Goal: Information Seeking & Learning: Learn about a topic

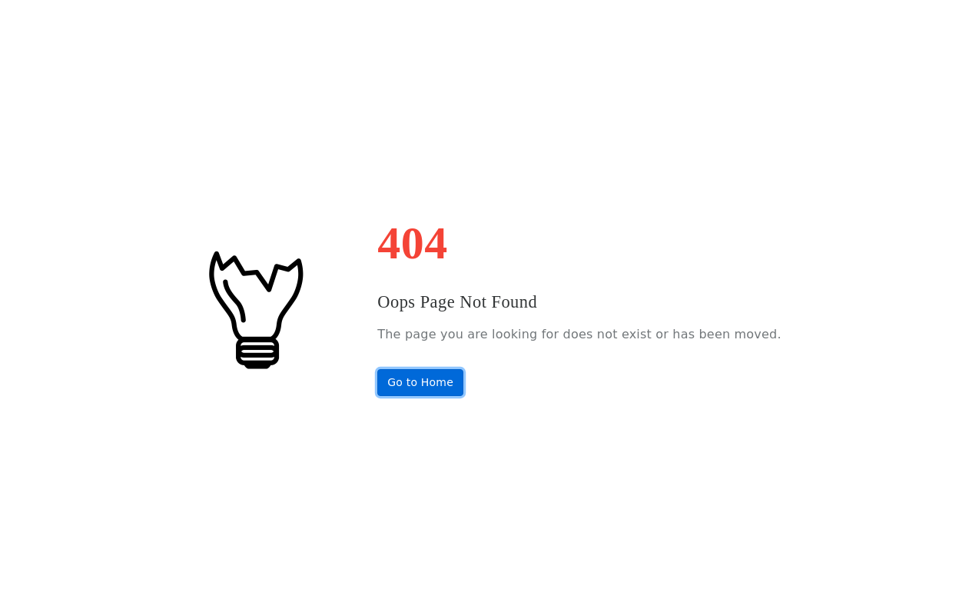
click at [425, 382] on link "Go to Home" at bounding box center [420, 382] width 86 height 27
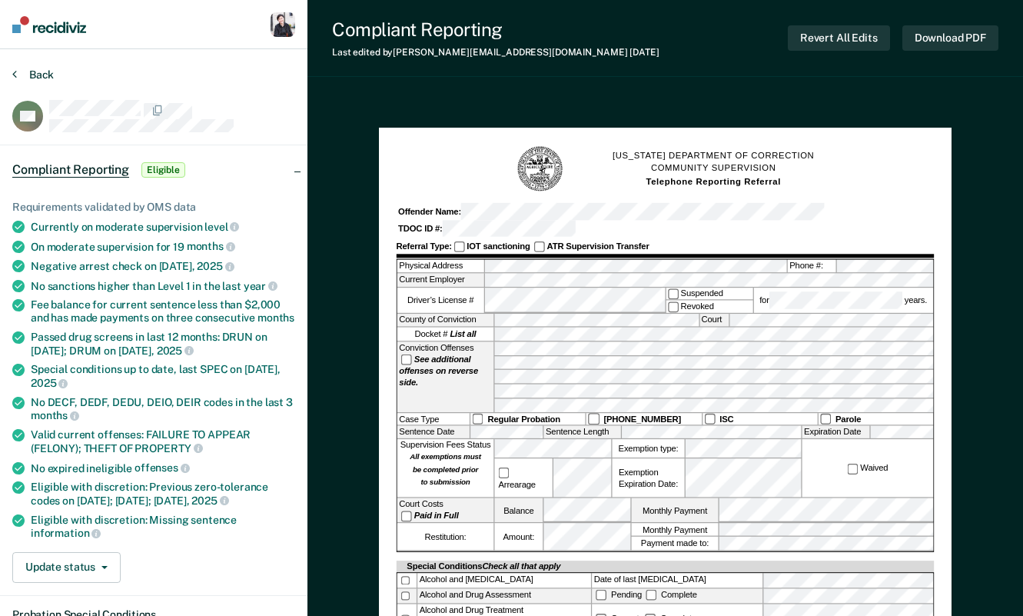
click at [41, 74] on button "Back" at bounding box center [33, 75] width 42 height 14
click at [60, 35] on nav "Profile How it works Go to Pathways Log Out" at bounding box center [153, 24] width 307 height 49
click at [65, 29] on img at bounding box center [49, 24] width 74 height 17
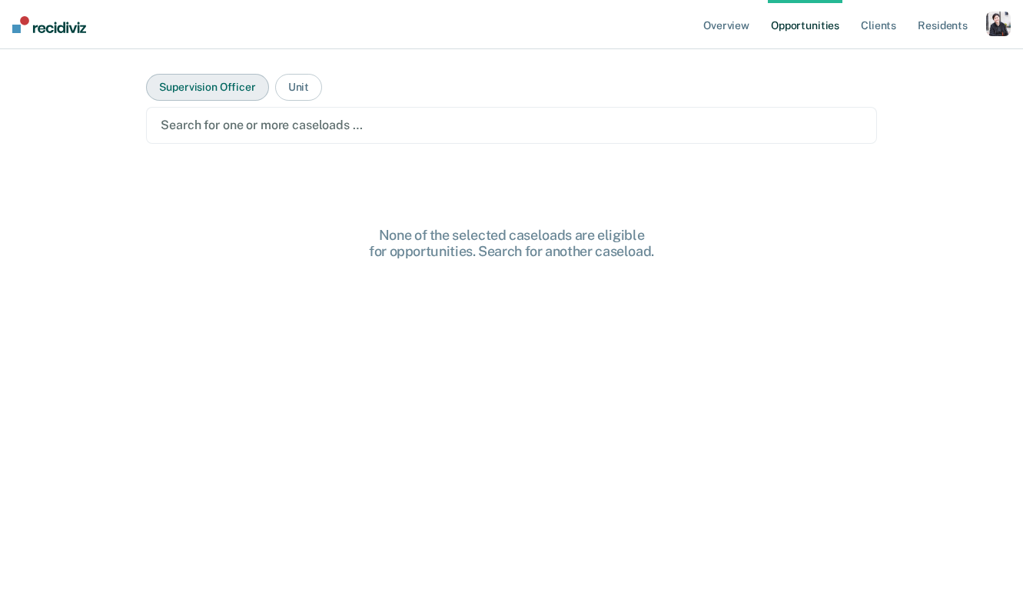
click at [214, 94] on button "Supervision Officer" at bounding box center [207, 87] width 122 height 27
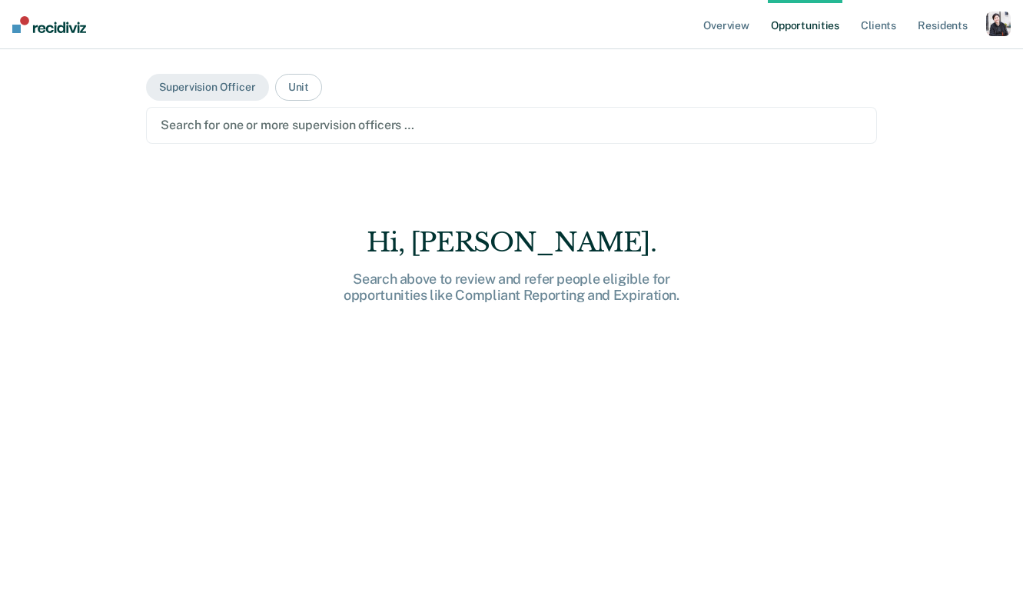
click at [209, 131] on div at bounding box center [511, 125] width 701 height 18
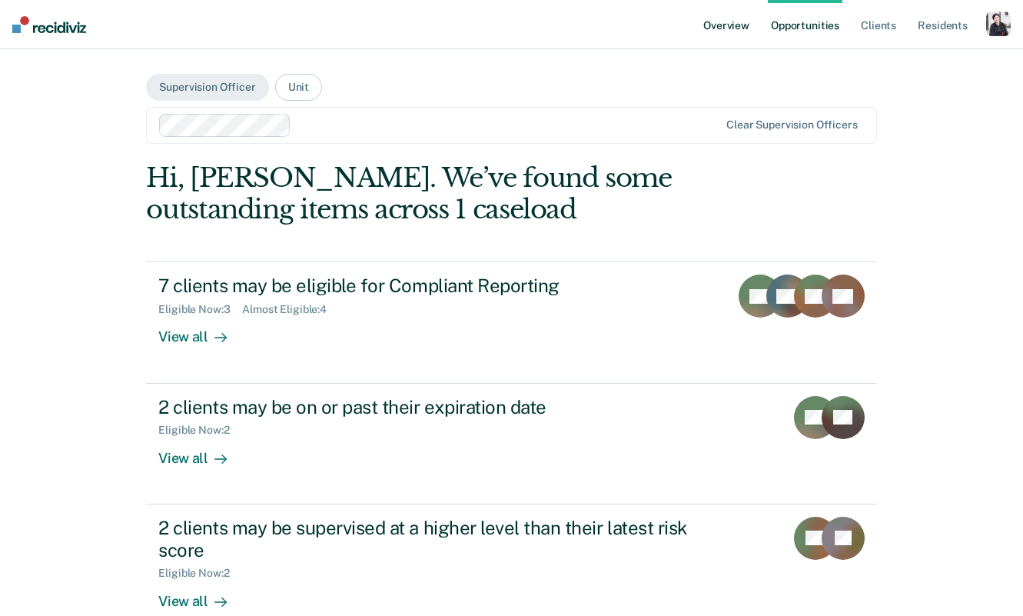
click at [733, 35] on link "Overview" at bounding box center [726, 24] width 52 height 49
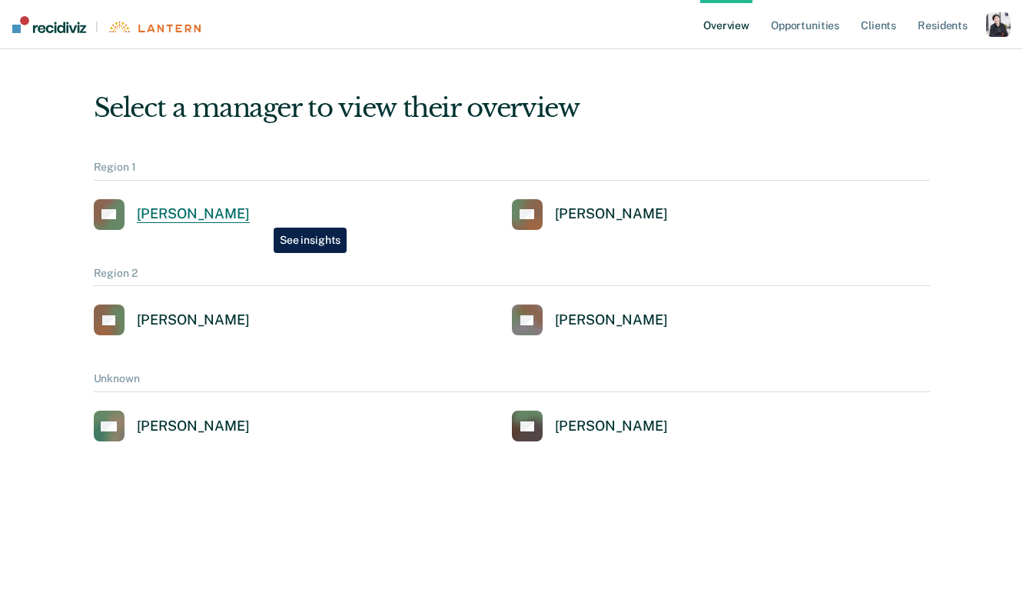
click at [250, 216] on div "[PERSON_NAME]" at bounding box center [193, 214] width 113 height 18
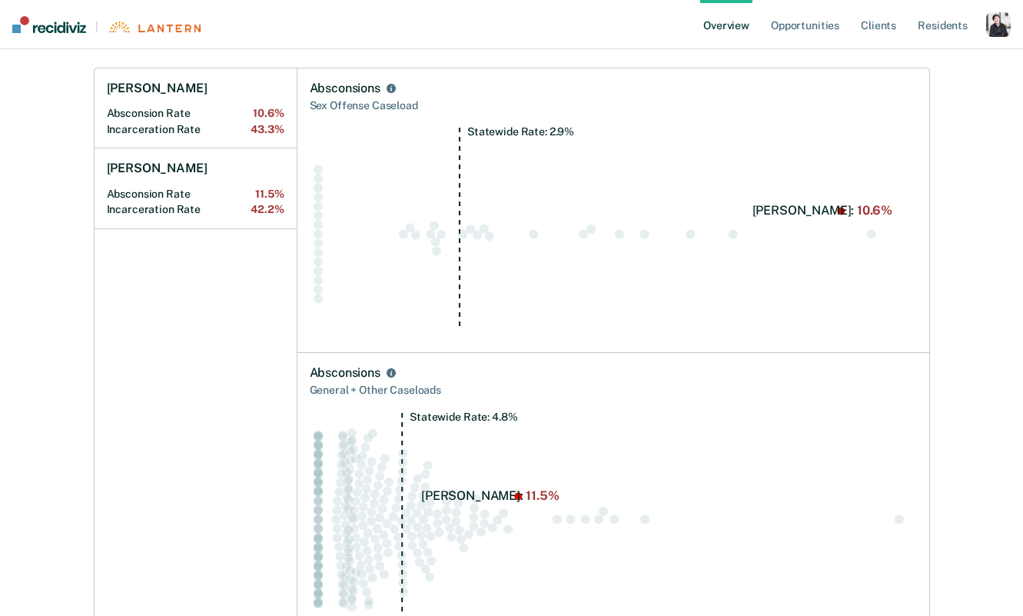
scroll to position [310, 0]
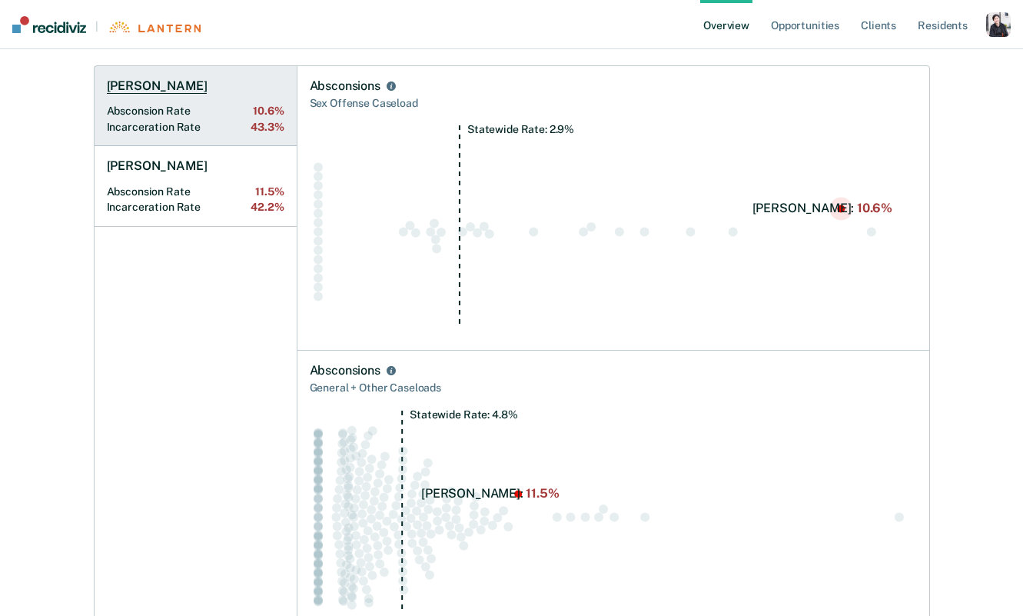
click at [169, 85] on h1 "Walter Harris" at bounding box center [157, 85] width 101 height 15
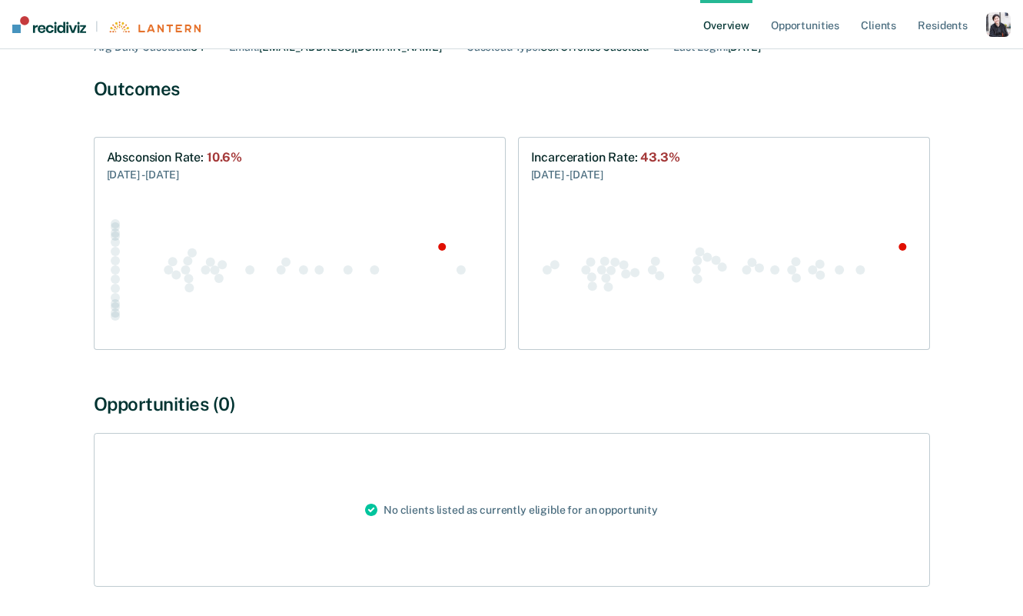
scroll to position [78, 0]
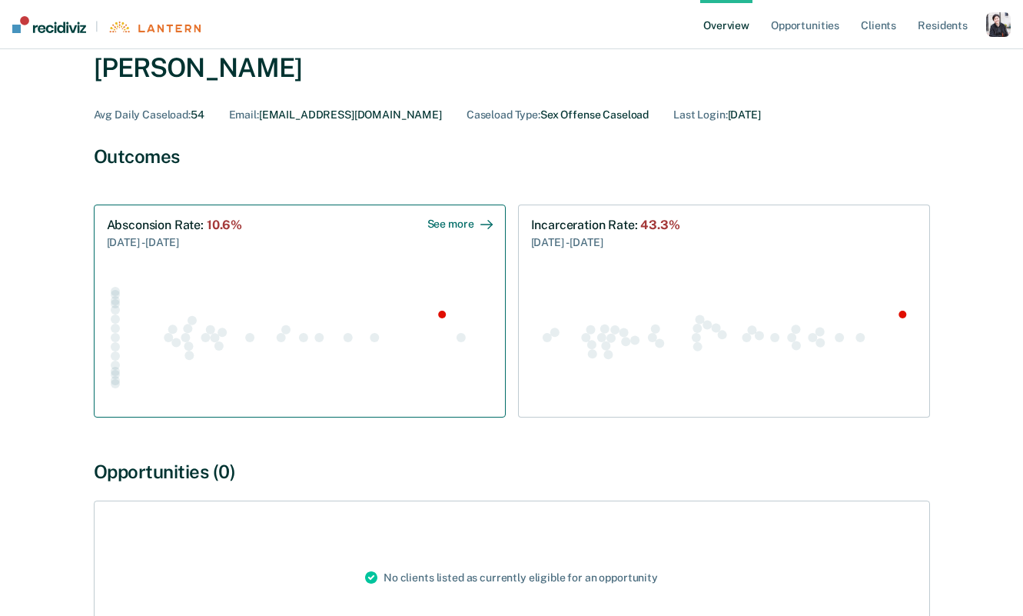
click at [126, 231] on div "Absconsion Rate : 10.6%" at bounding box center [175, 225] width 136 height 15
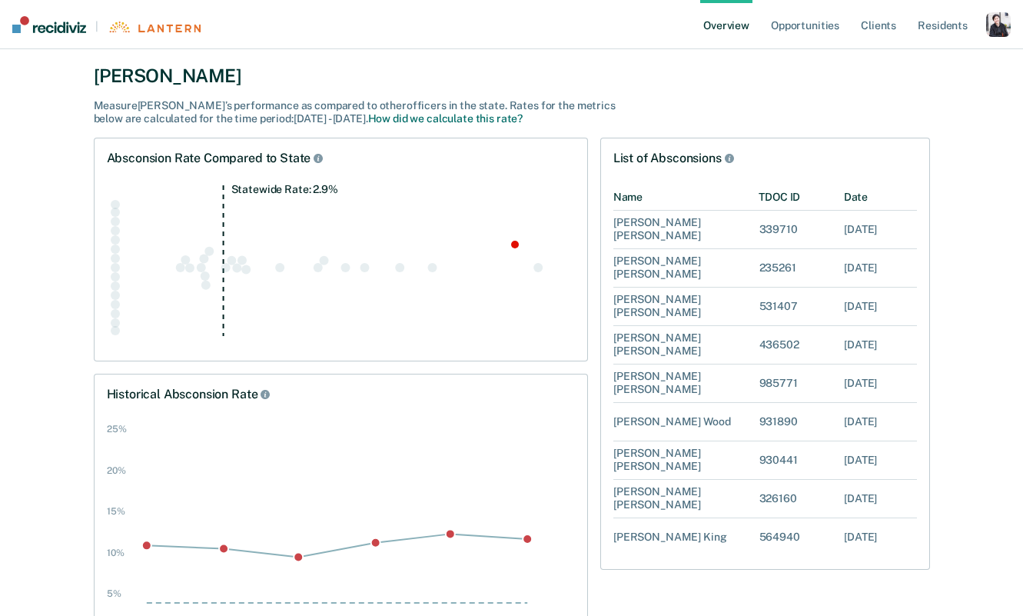
scroll to position [114, 0]
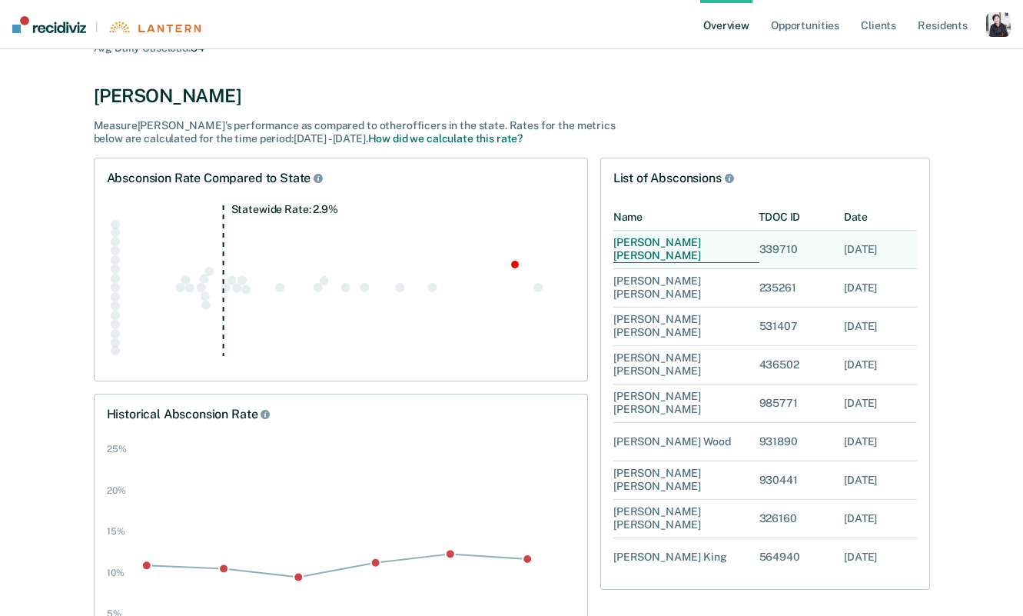
click at [656, 252] on div "Terry Clark" at bounding box center [686, 249] width 146 height 27
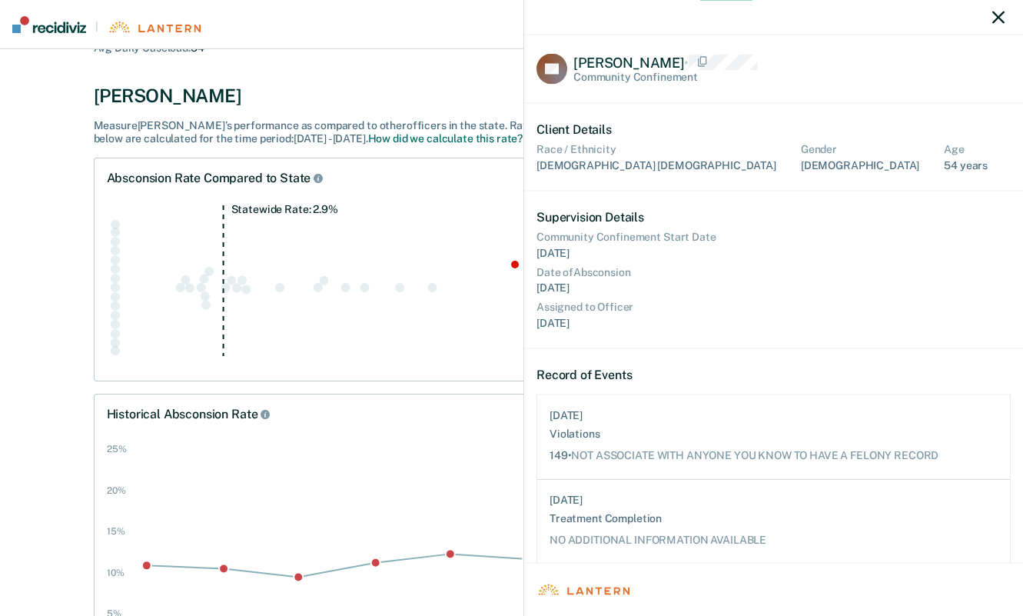
click at [1005, 21] on div at bounding box center [773, 17] width 499 height 35
click at [998, 19] on icon "button" at bounding box center [998, 18] width 12 height 12
